Goal: Navigation & Orientation: Find specific page/section

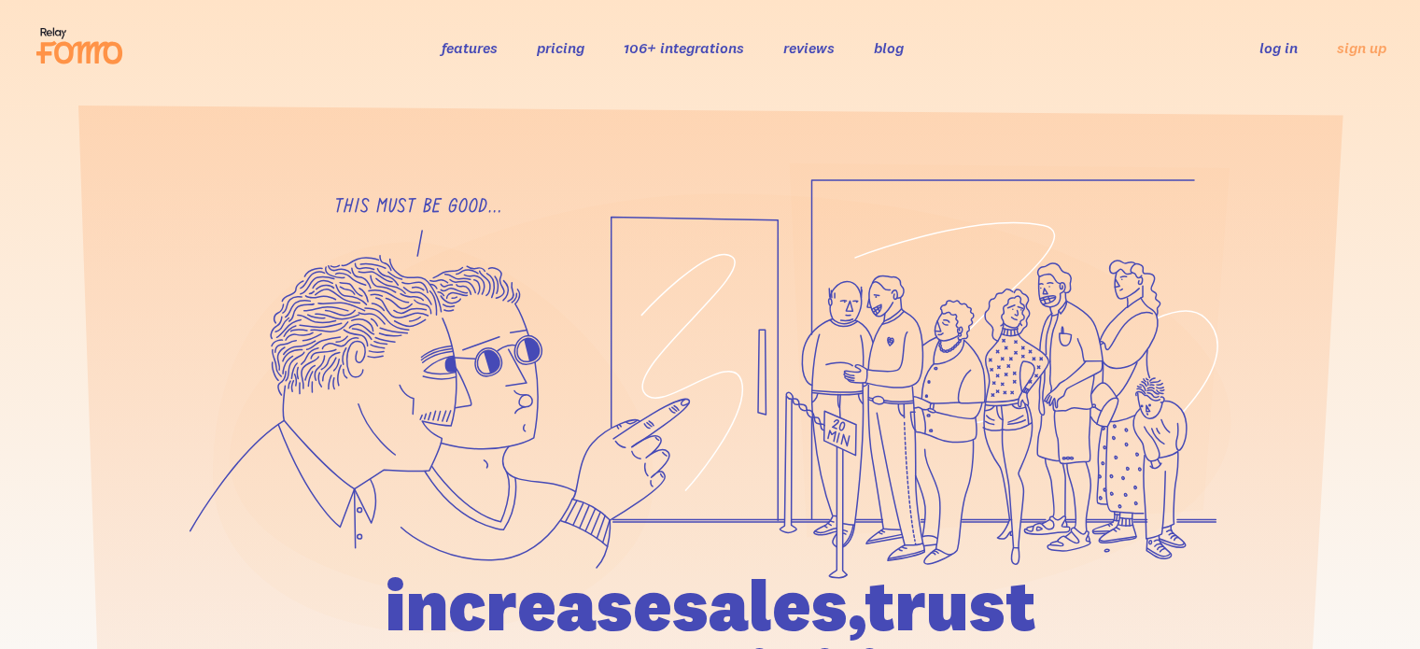
click at [1280, 46] on link "log in" at bounding box center [1278, 47] width 38 height 19
click at [1277, 44] on link "log in" at bounding box center [1278, 47] width 38 height 19
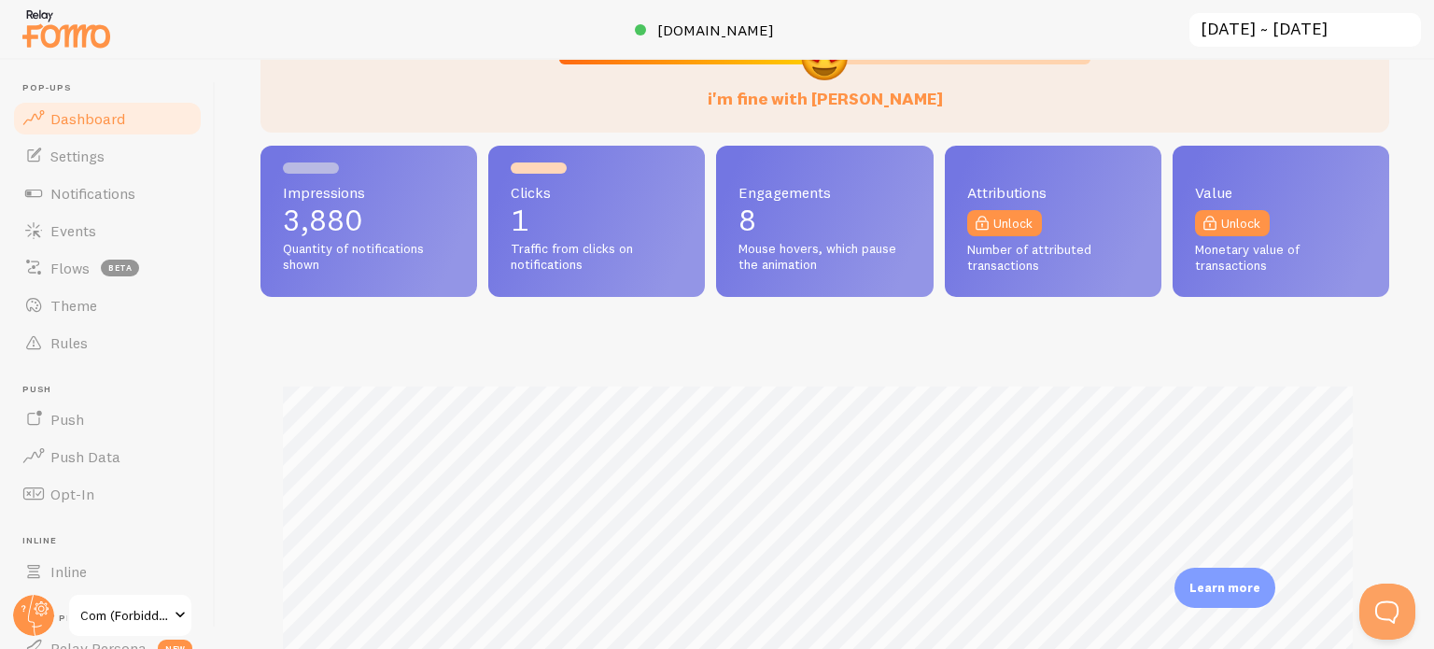
scroll to position [280, 0]
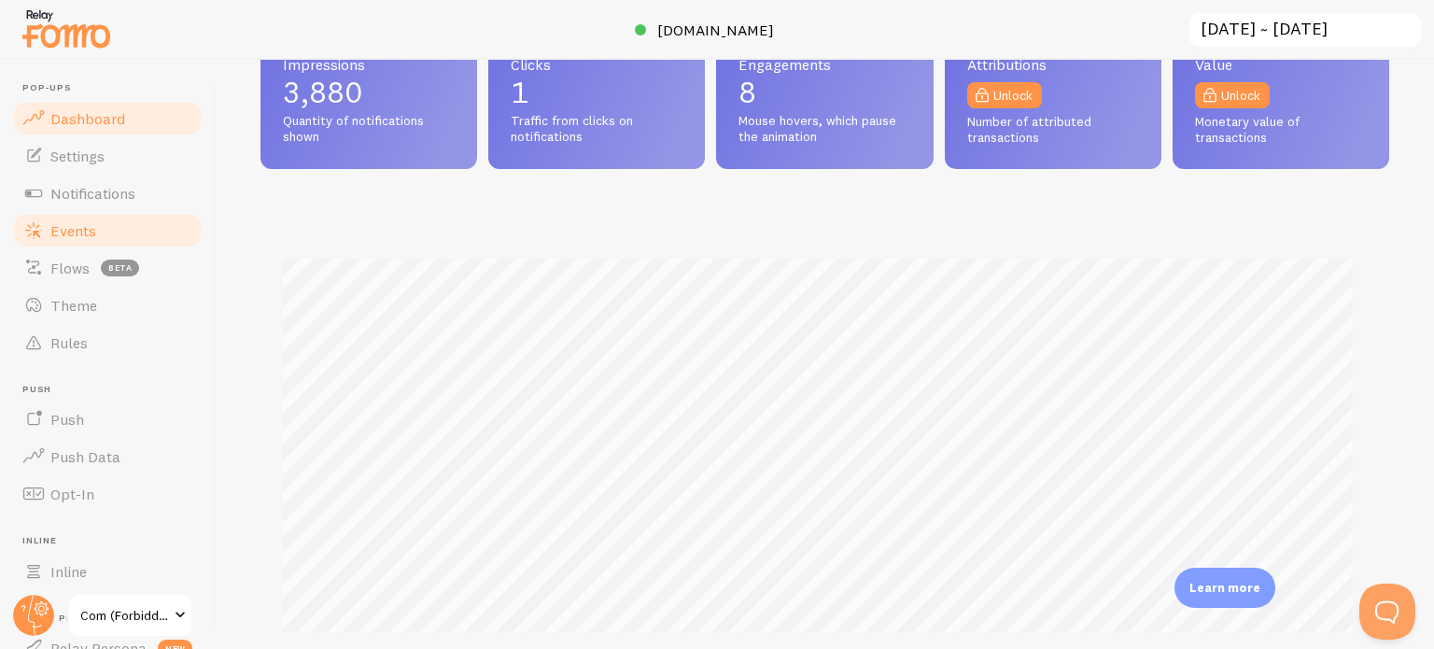
click at [64, 238] on span "Events" at bounding box center [73, 230] width 46 height 19
